Goal: Task Accomplishment & Management: Manage account settings

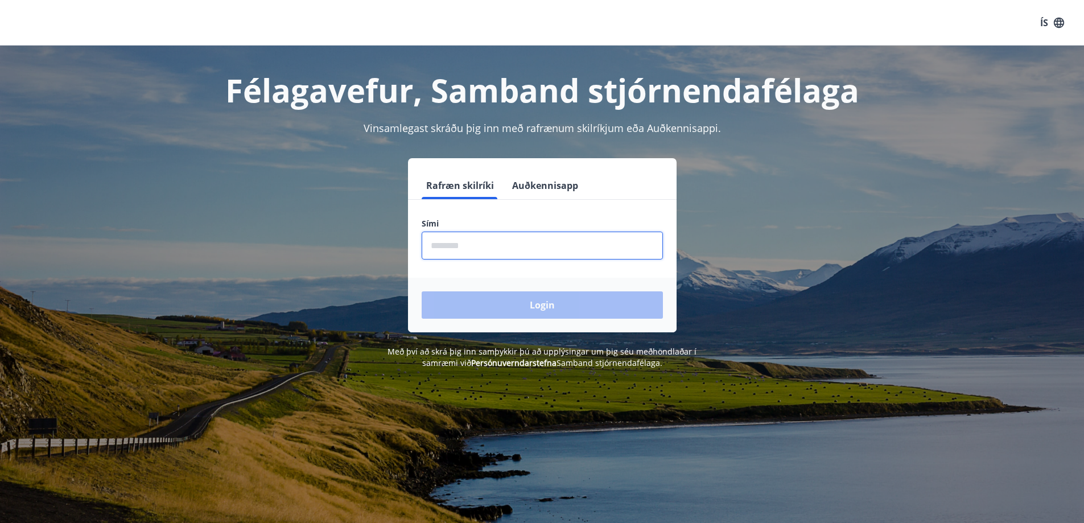
click at [472, 253] on input "phone" at bounding box center [542, 246] width 241 height 28
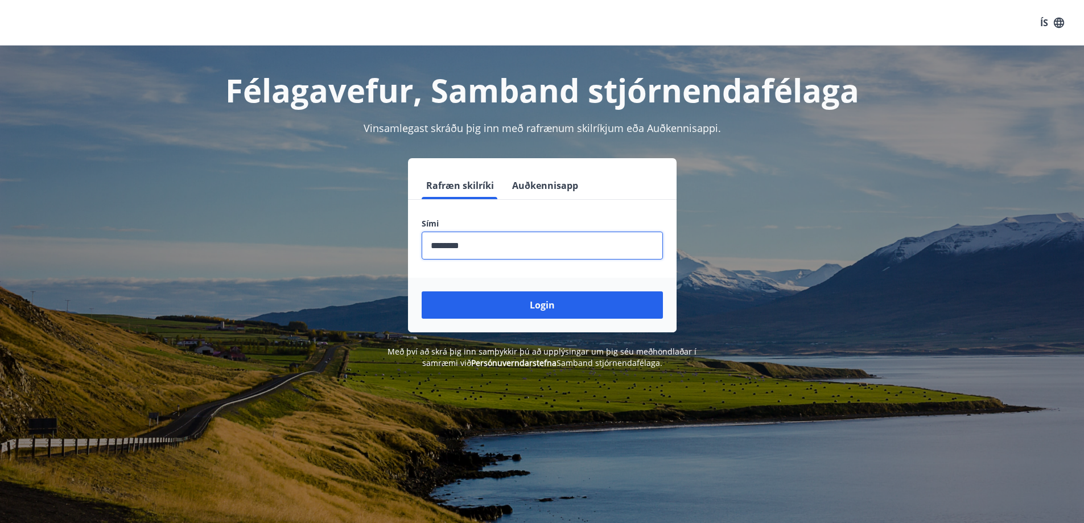
click at [530, 289] on div "Login" at bounding box center [542, 305] width 269 height 55
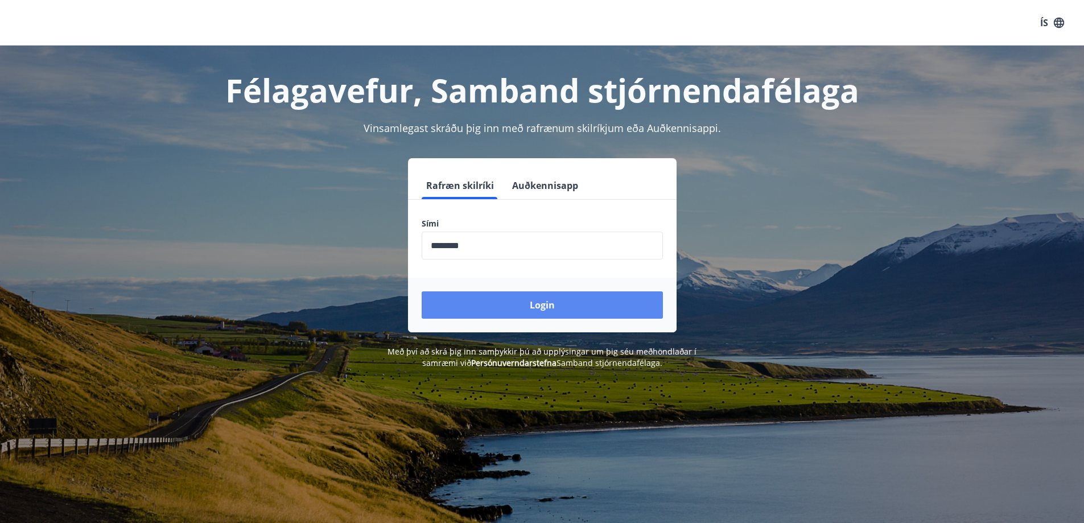
click at [541, 307] on button "Login" at bounding box center [542, 304] width 241 height 27
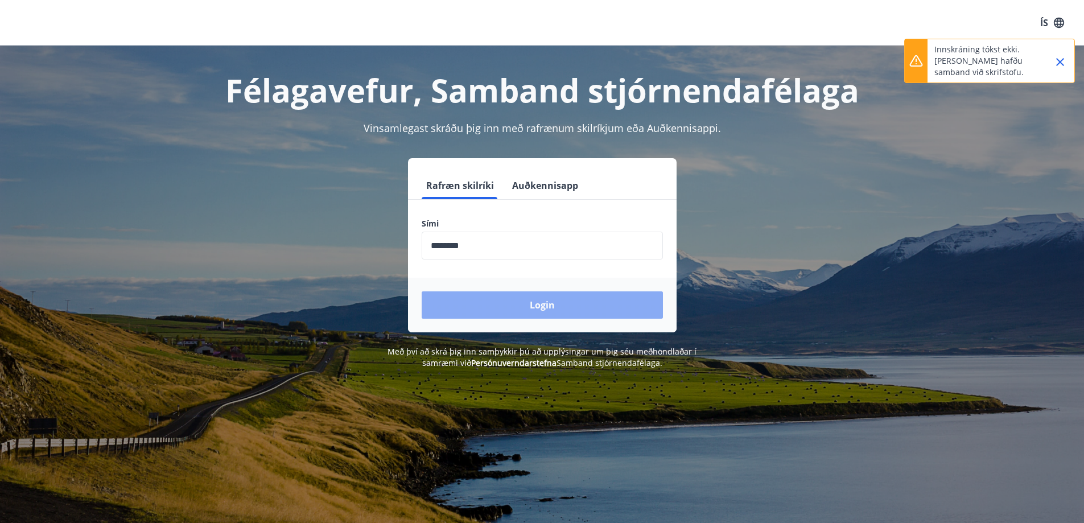
click at [502, 310] on button "Login" at bounding box center [542, 304] width 241 height 27
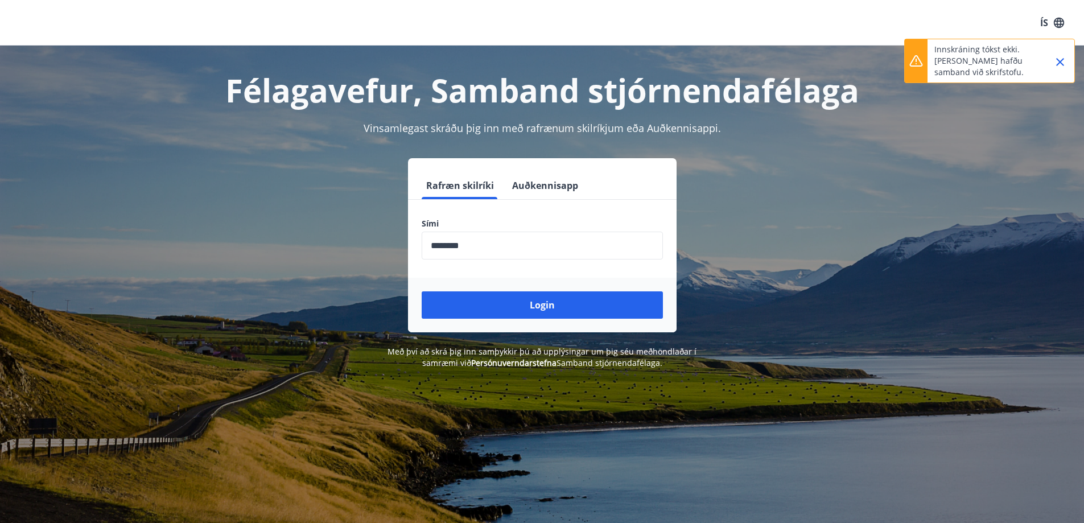
click at [541, 253] on input "phone" at bounding box center [542, 246] width 241 height 28
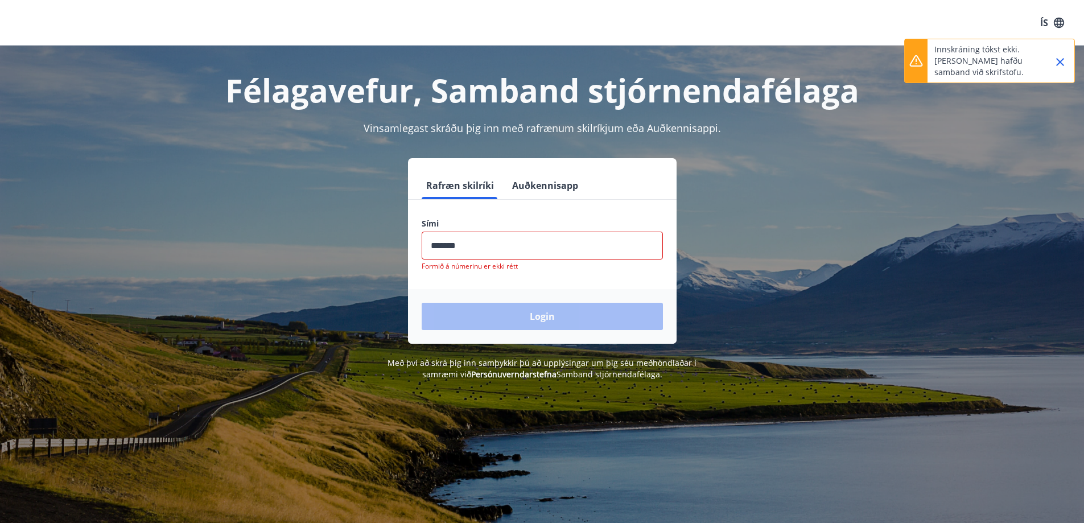
type input "********"
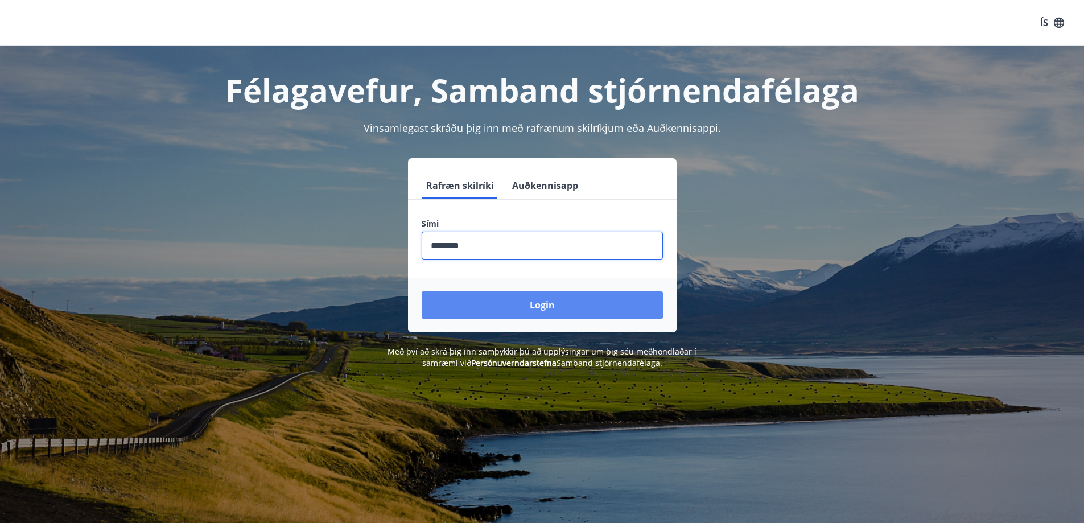
click at [466, 309] on button "Login" at bounding box center [542, 304] width 241 height 27
